Goal: Task Accomplishment & Management: Manage account settings

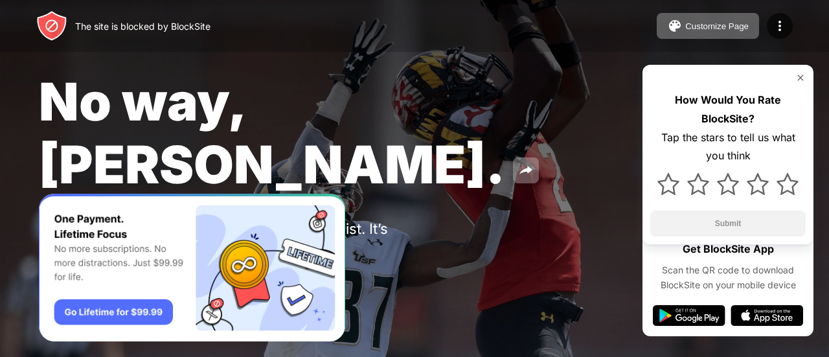
click at [709, 21] on div "Customize Page" at bounding box center [716, 26] width 63 height 10
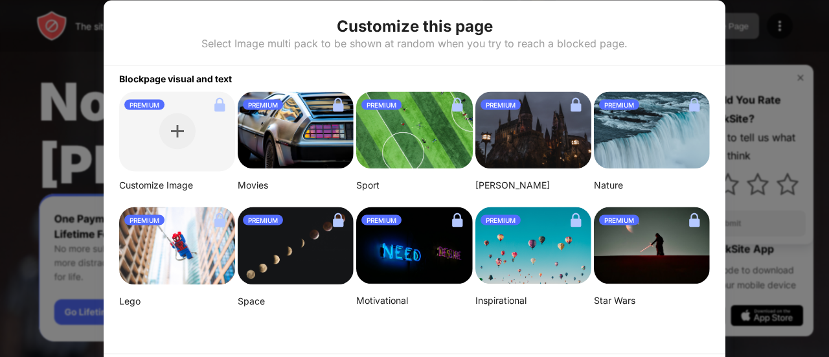
drag, startPoint x: 709, startPoint y: 21, endPoint x: 480, endPoint y: 83, distance: 237.9
click at [480, 83] on div "Customize this page Select Image multi pack to be shown at random when you try …" at bounding box center [414, 205] width 621 height 410
click at [100, 278] on div at bounding box center [414, 178] width 829 height 357
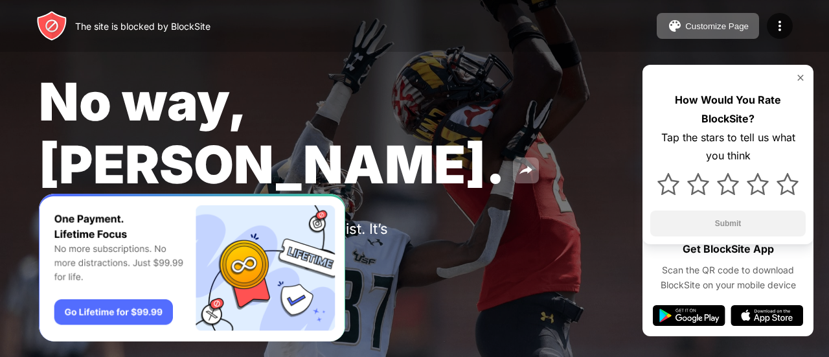
click at [720, 20] on button "Customize Page" at bounding box center [707, 26] width 102 height 26
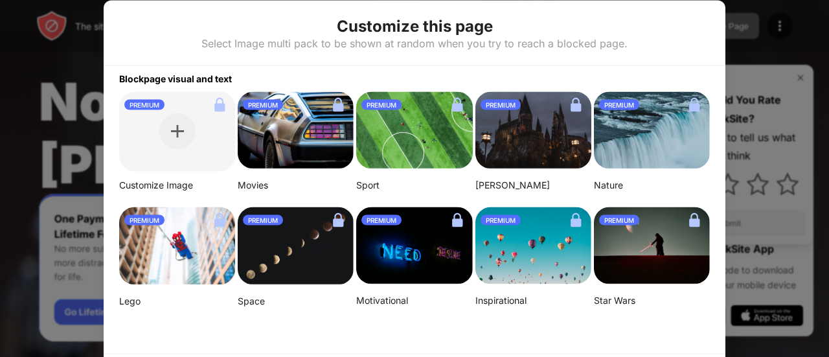
click at [183, 234] on img at bounding box center [177, 246] width 116 height 78
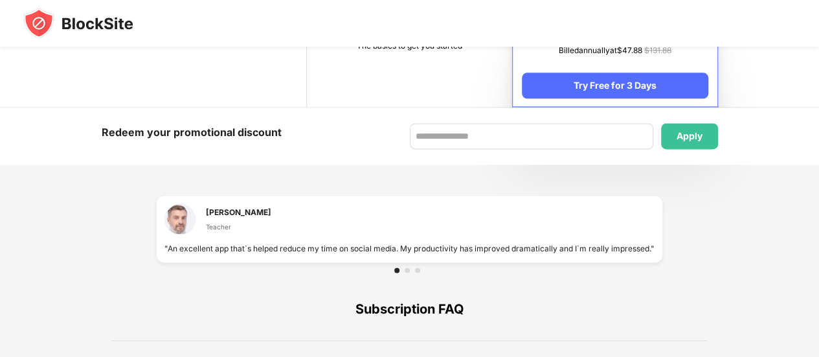
scroll to position [770, 0]
